Goal: Task Accomplishment & Management: Use online tool/utility

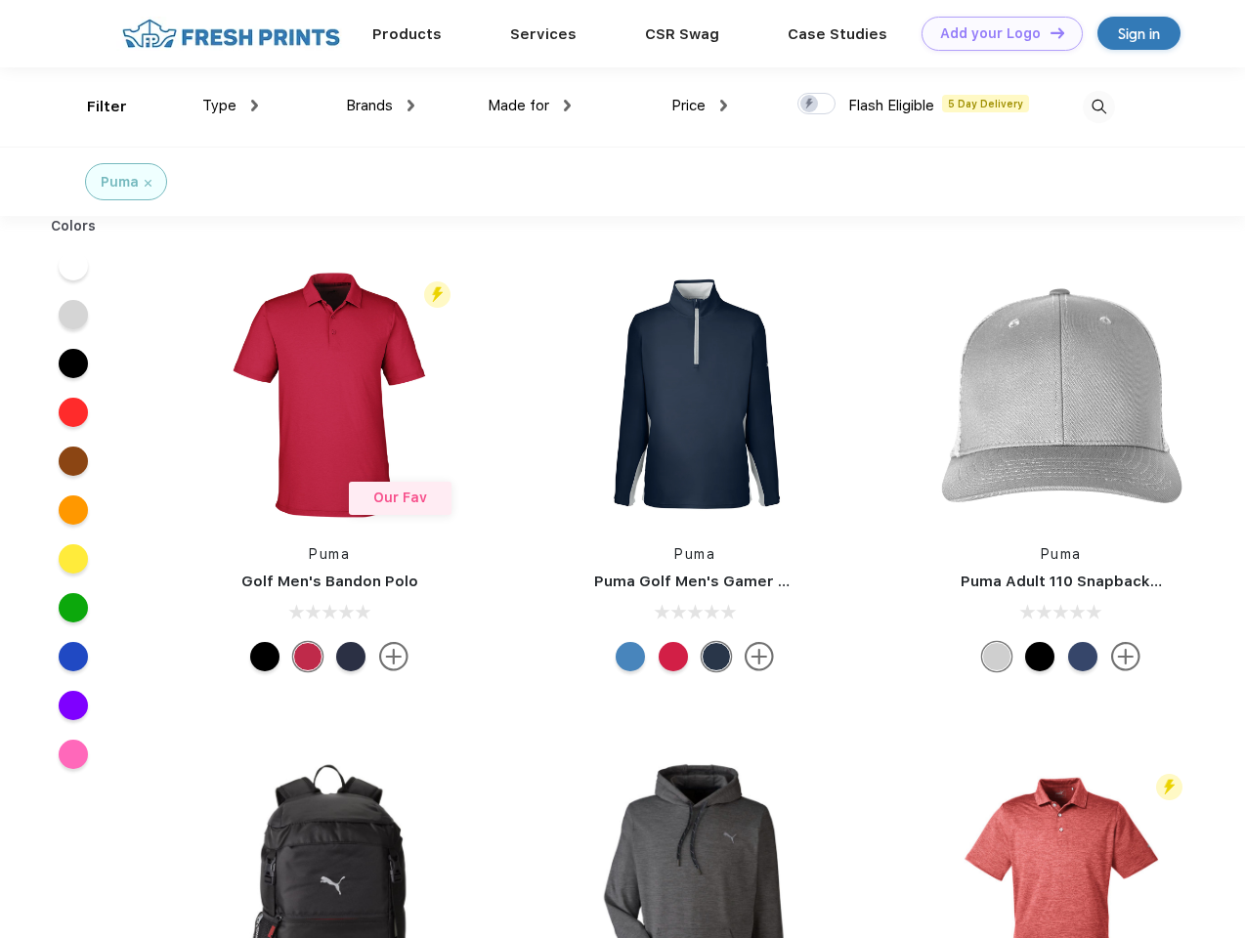
scroll to position [1, 0]
click at [994, 33] on link "Add your Logo Design Tool" at bounding box center [1001, 34] width 161 height 34
click at [0, 0] on div "Design Tool" at bounding box center [0, 0] width 0 height 0
click at [1048, 32] on link "Add your Logo Design Tool" at bounding box center [1001, 34] width 161 height 34
click at [94, 106] on div "Filter" at bounding box center [107, 107] width 40 height 22
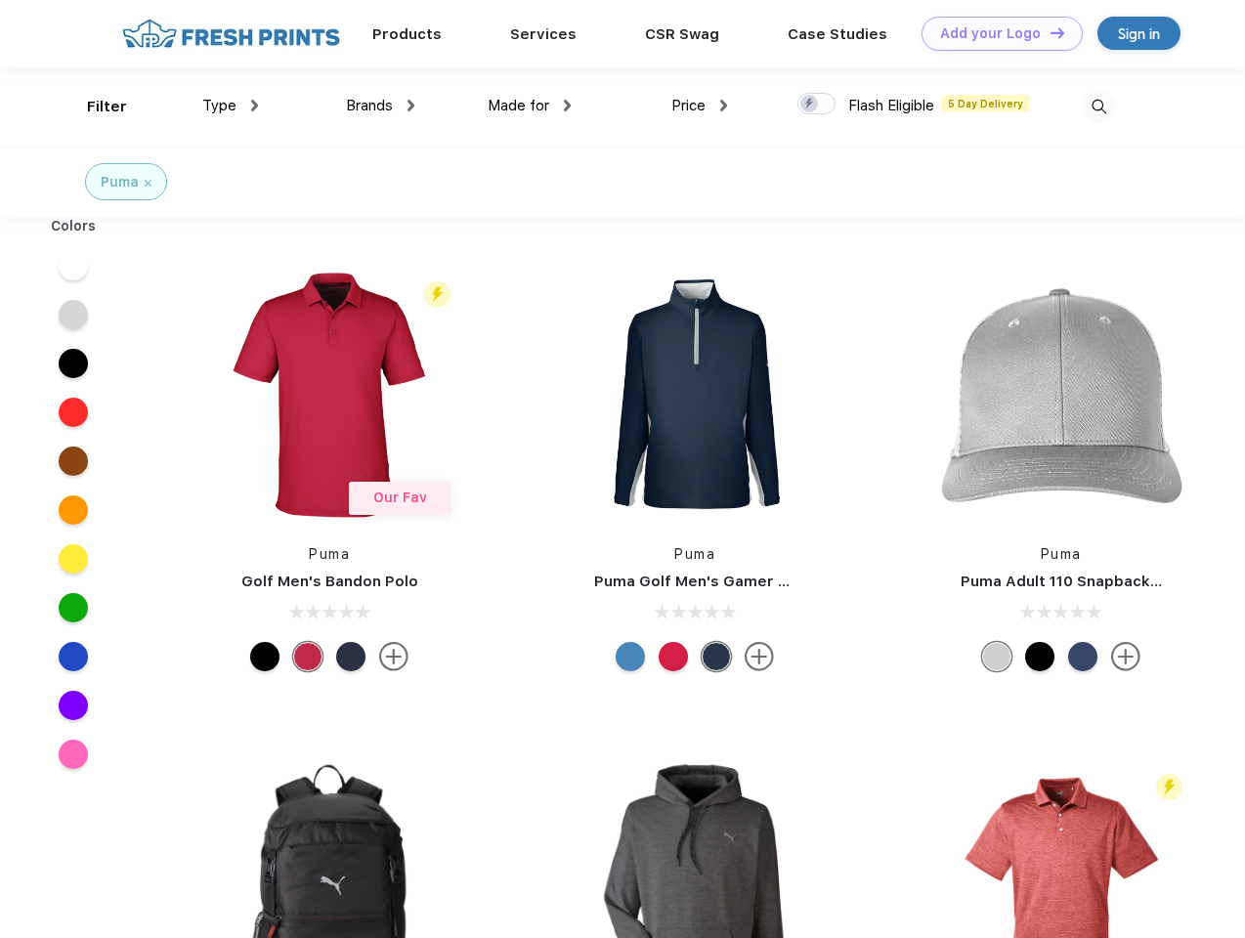
click at [231, 106] on span "Type" at bounding box center [219, 106] width 34 height 18
click at [380, 106] on span "Brands" at bounding box center [369, 106] width 47 height 18
click at [529, 106] on span "Made for" at bounding box center [518, 106] width 62 height 18
click at [699, 106] on span "Price" at bounding box center [688, 106] width 34 height 18
click at [817, 105] on div at bounding box center [816, 103] width 38 height 21
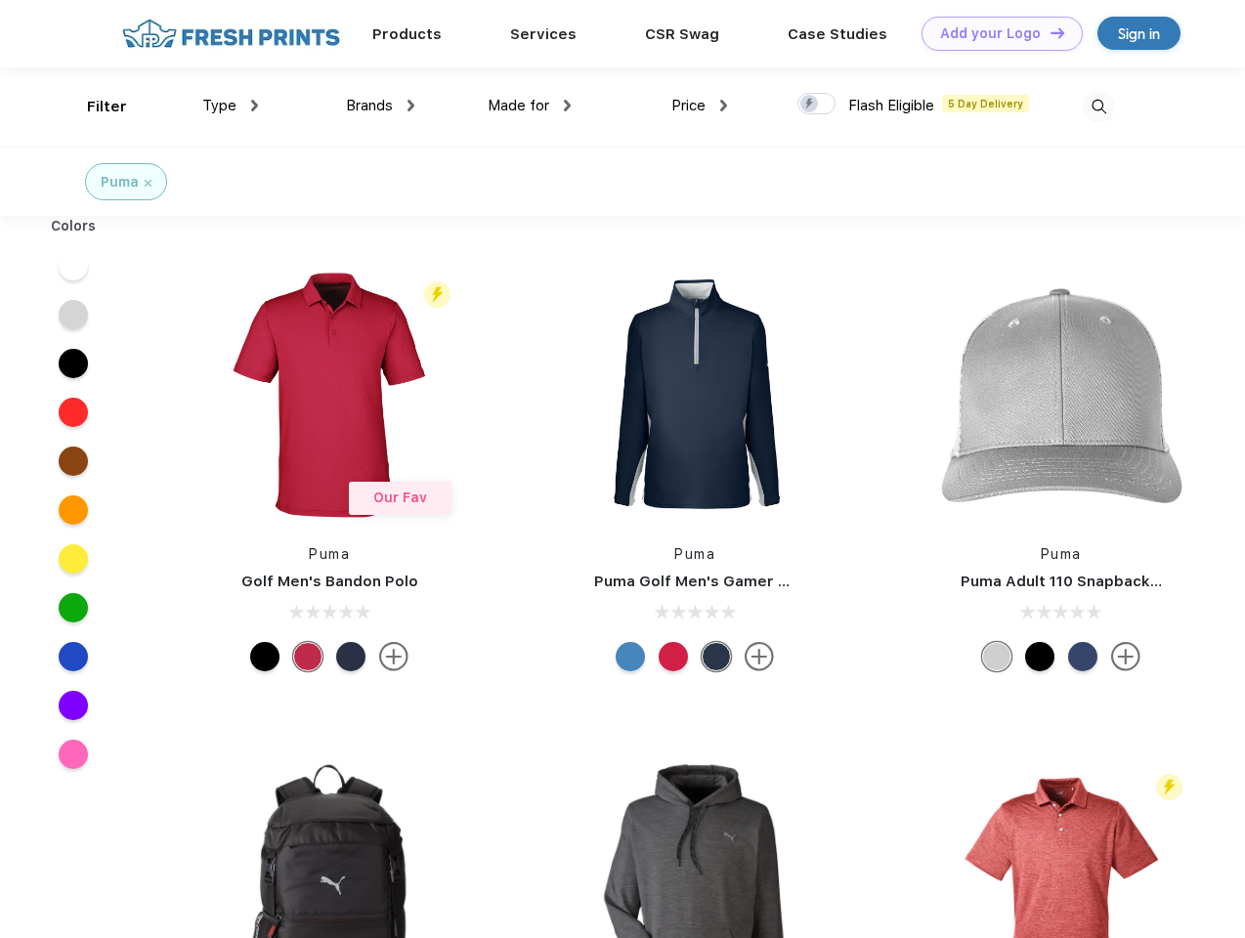
click at [810, 105] on input "checkbox" at bounding box center [803, 98] width 13 height 13
click at [1098, 106] on img at bounding box center [1098, 107] width 32 height 32
